Goal: Navigation & Orientation: Go to known website

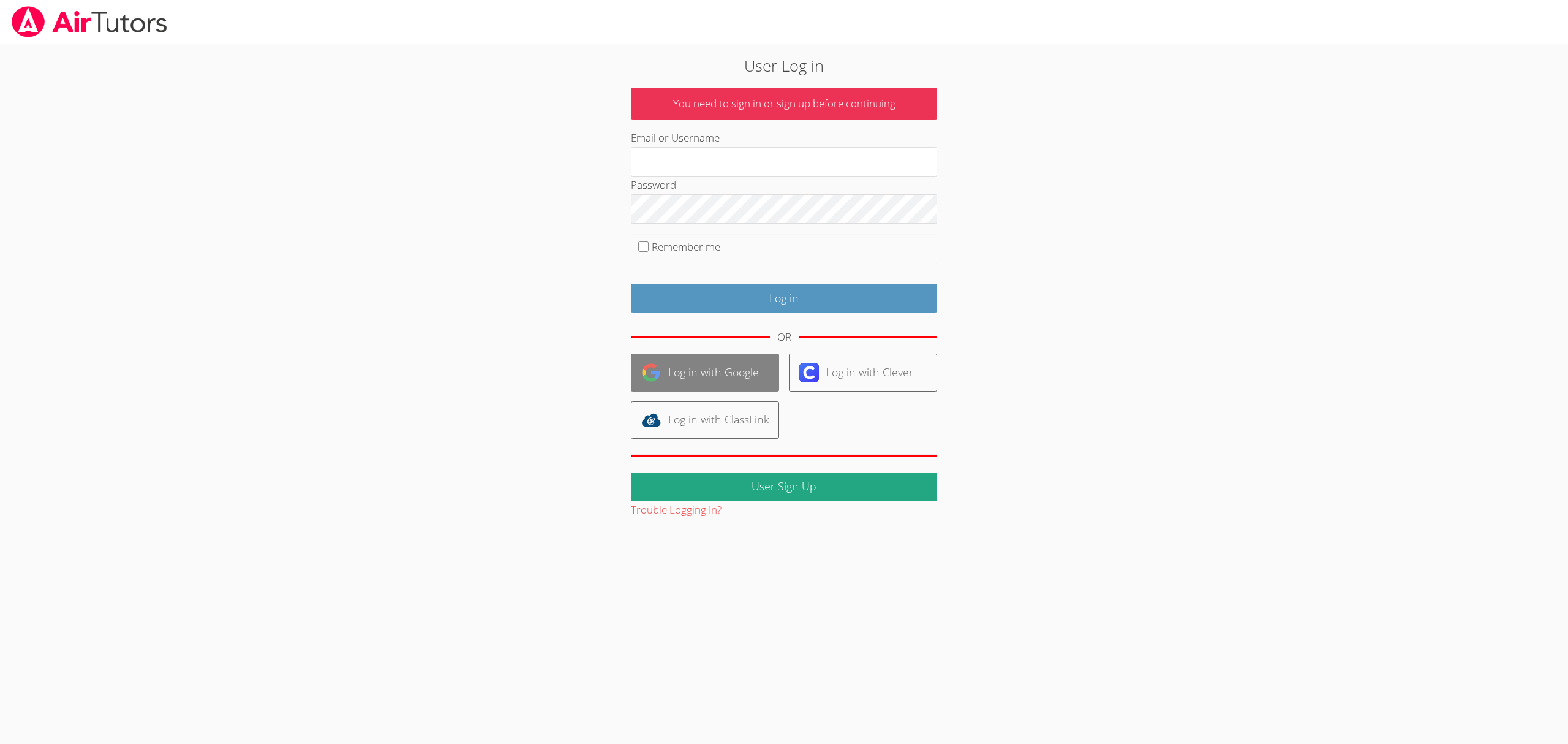
click at [685, 383] on link "Log in with Google" at bounding box center [704, 372] width 148 height 38
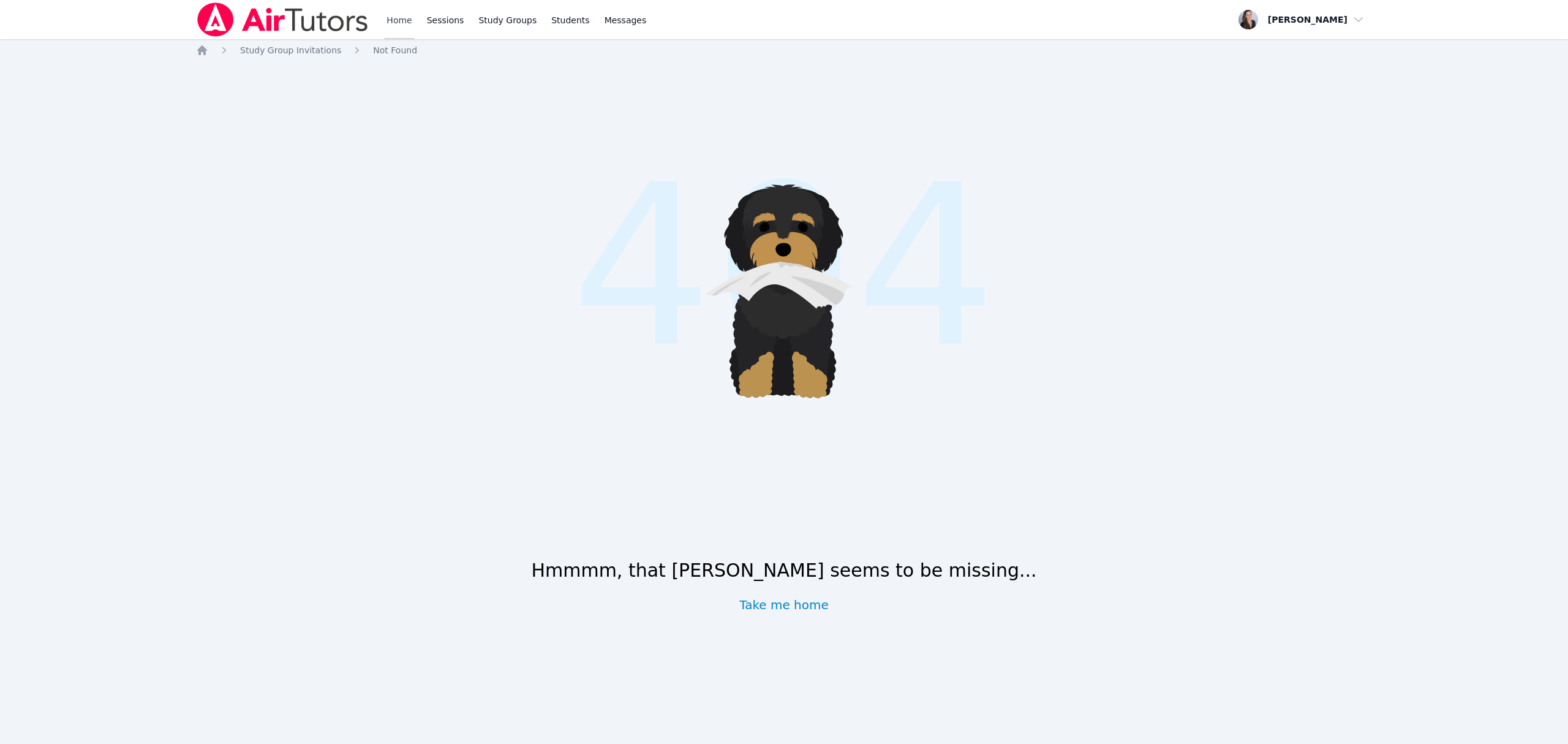
click at [400, 21] on link "Home" at bounding box center [400, 20] width 30 height 39
